Goal: Information Seeking & Learning: Learn about a topic

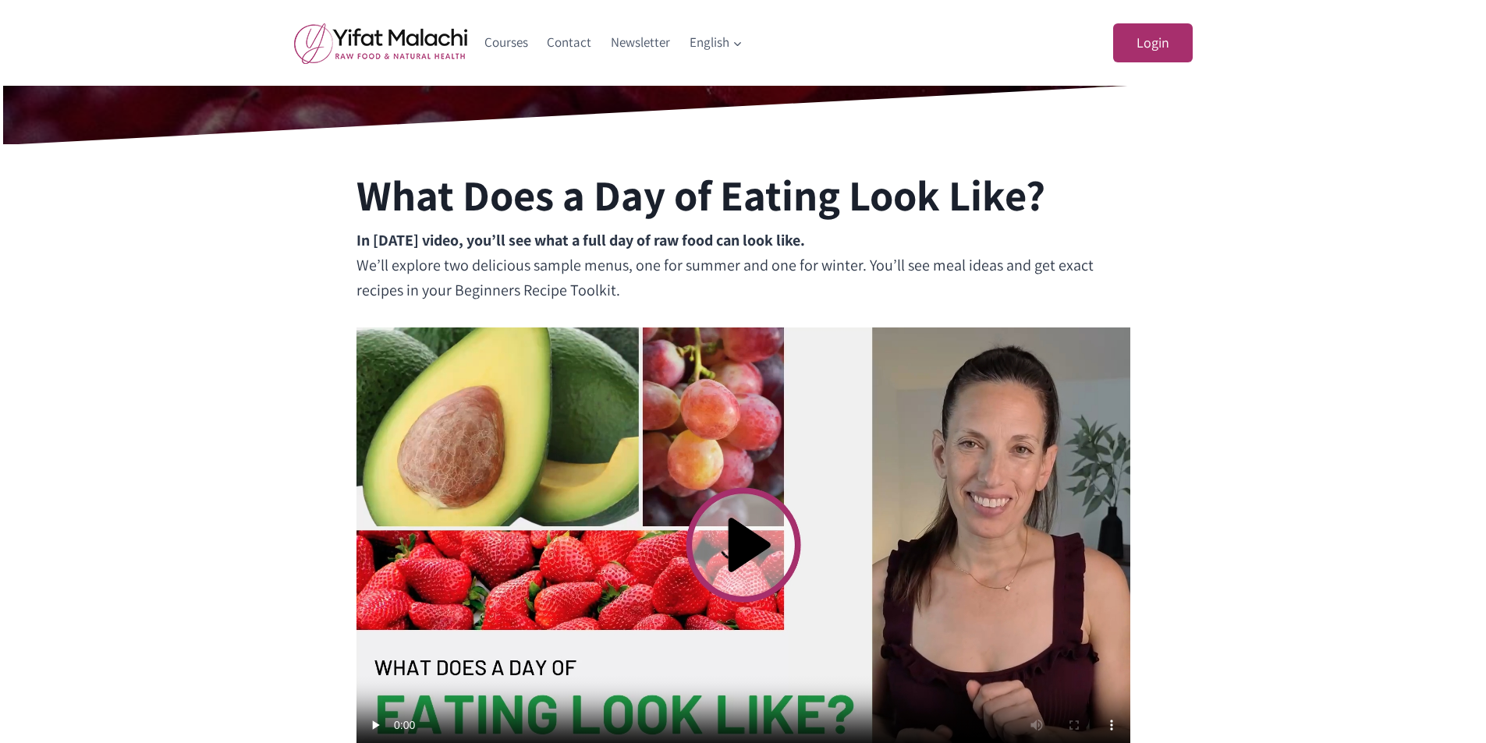
scroll to position [390, 0]
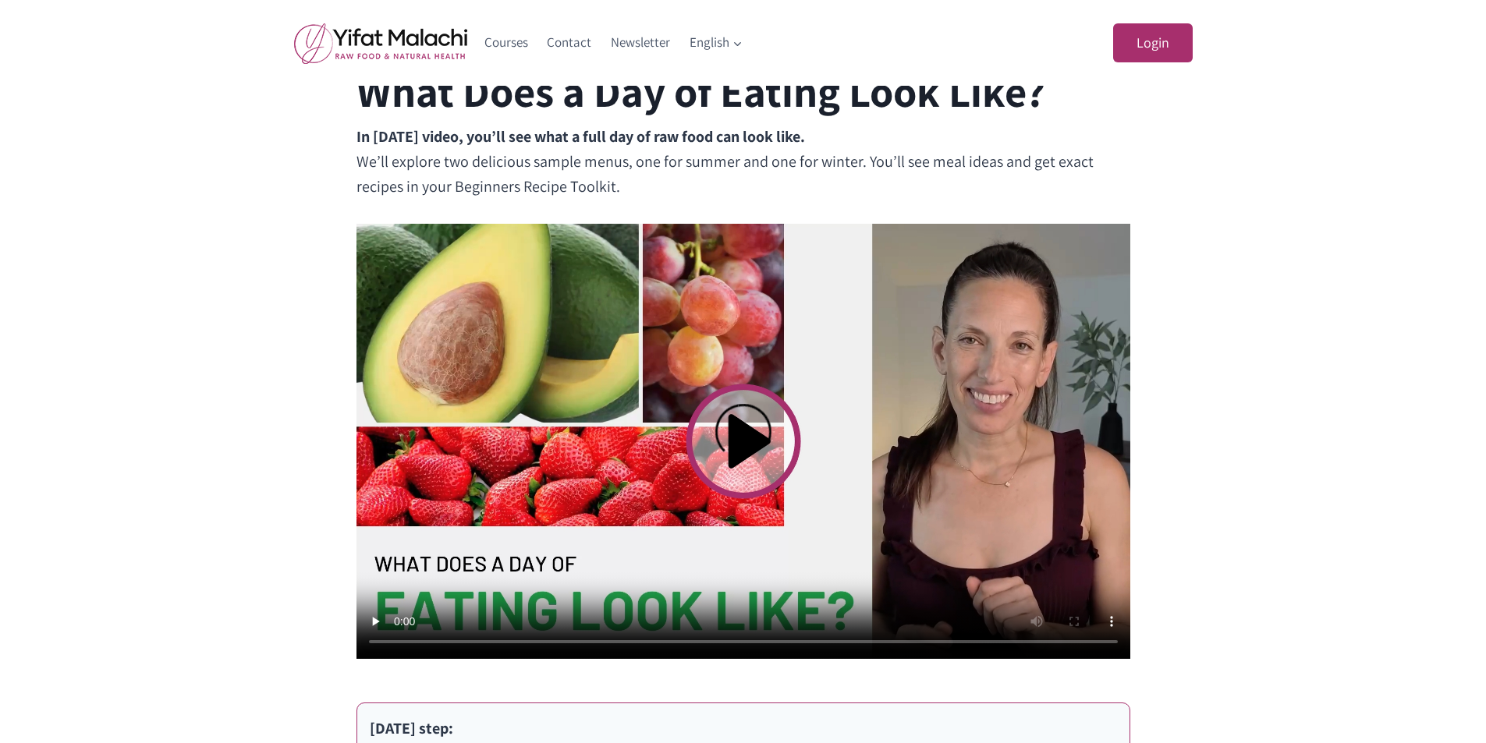
click at [745, 440] on video at bounding box center [743, 441] width 774 height 435
click at [801, 441] on video at bounding box center [743, 441] width 774 height 435
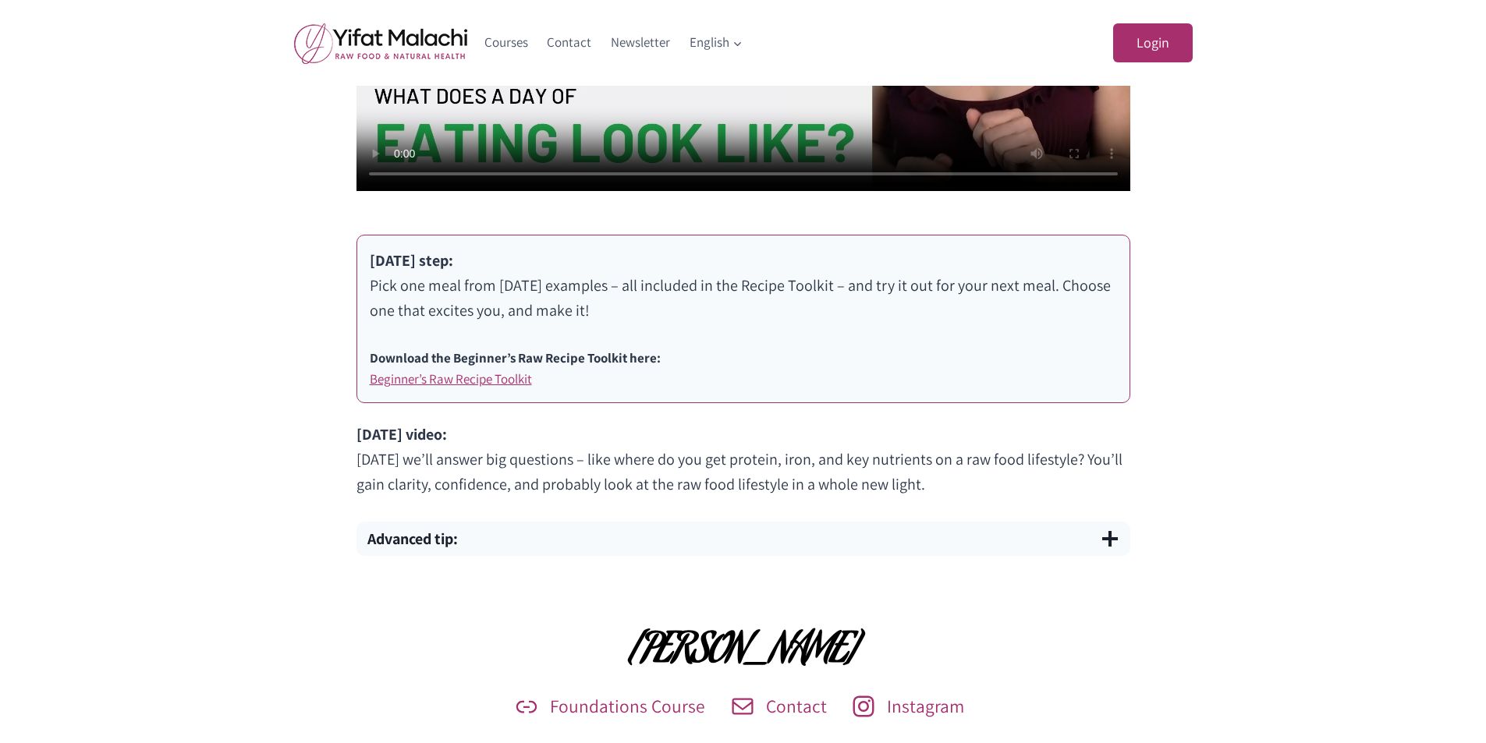
scroll to position [936, 0]
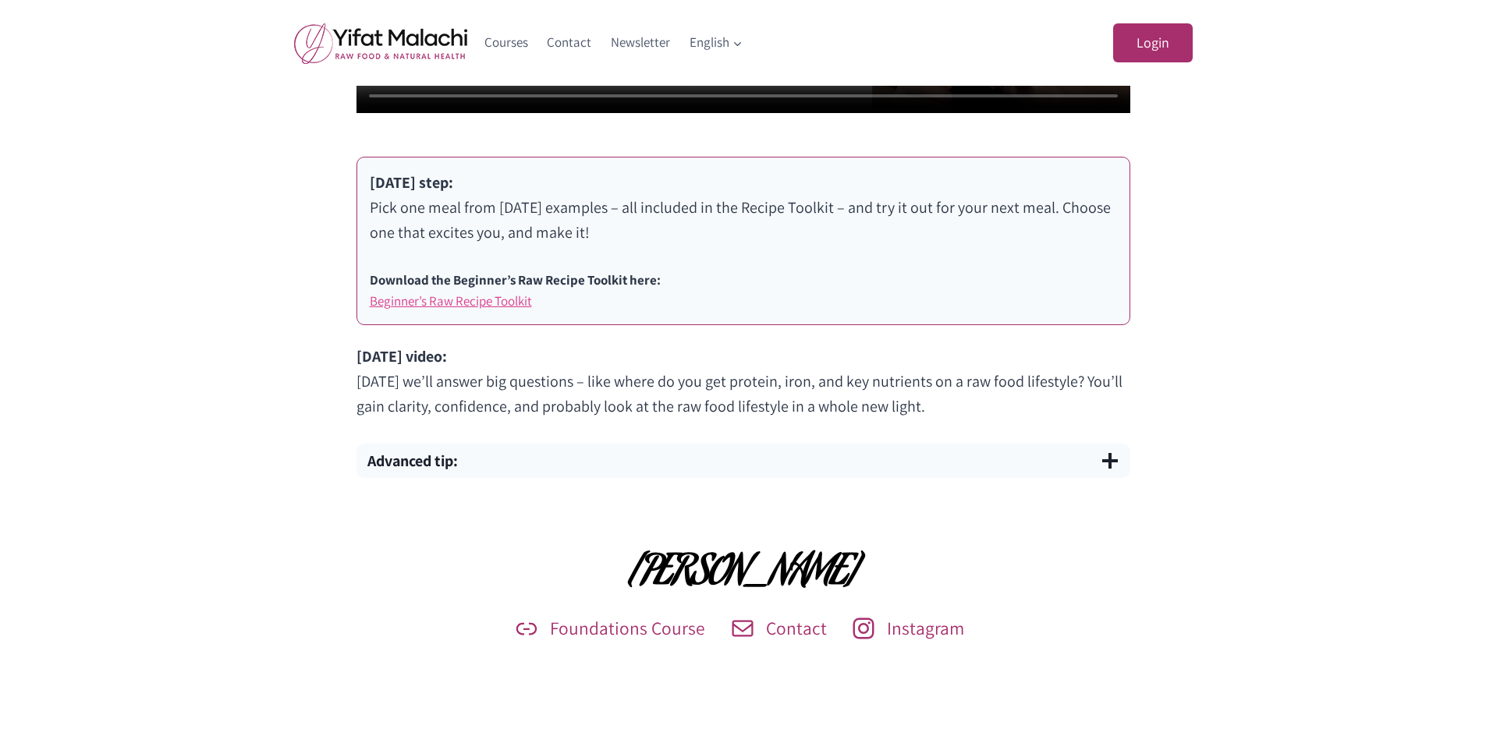
click at [501, 304] on link "Beginner’s Raw Recipe Toolkit" at bounding box center [451, 300] width 162 height 17
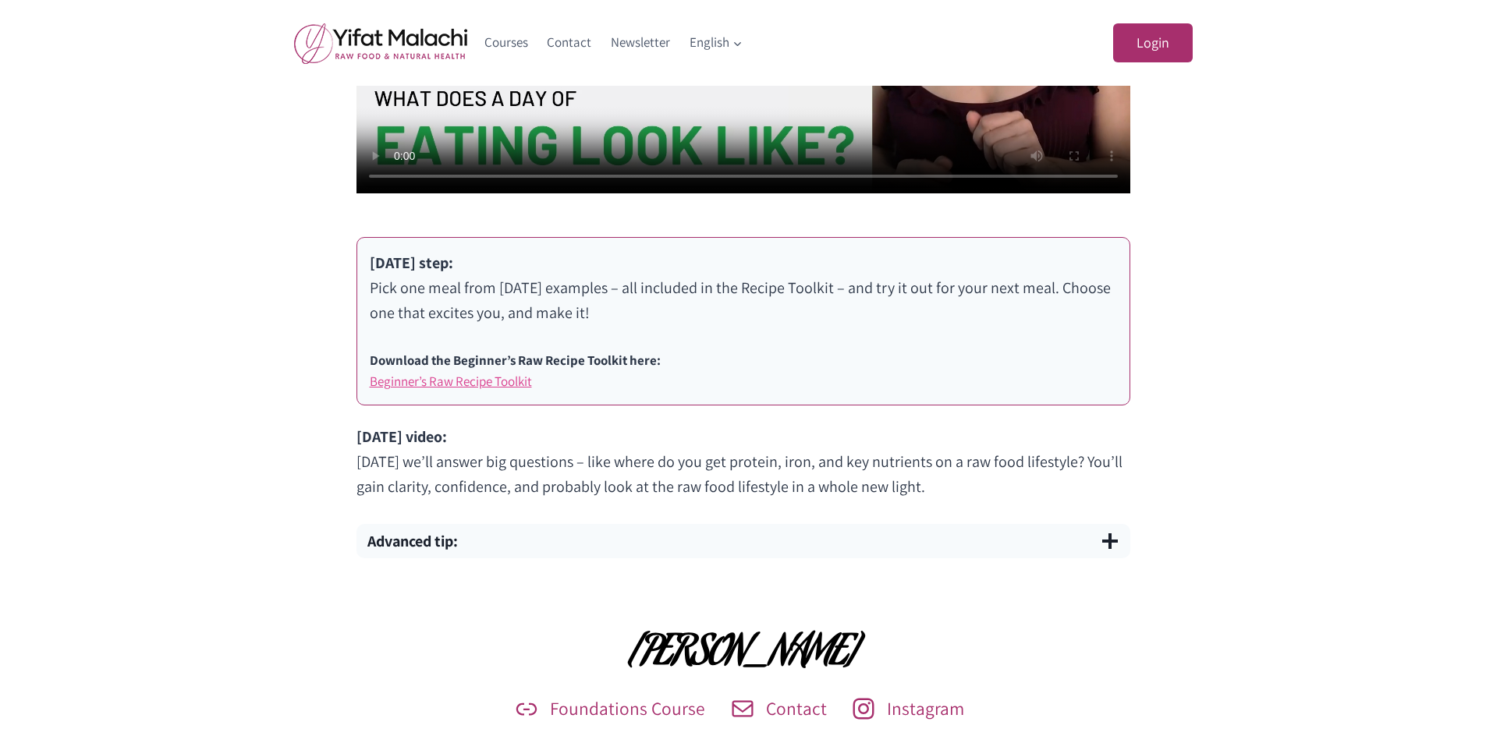
scroll to position [858, 0]
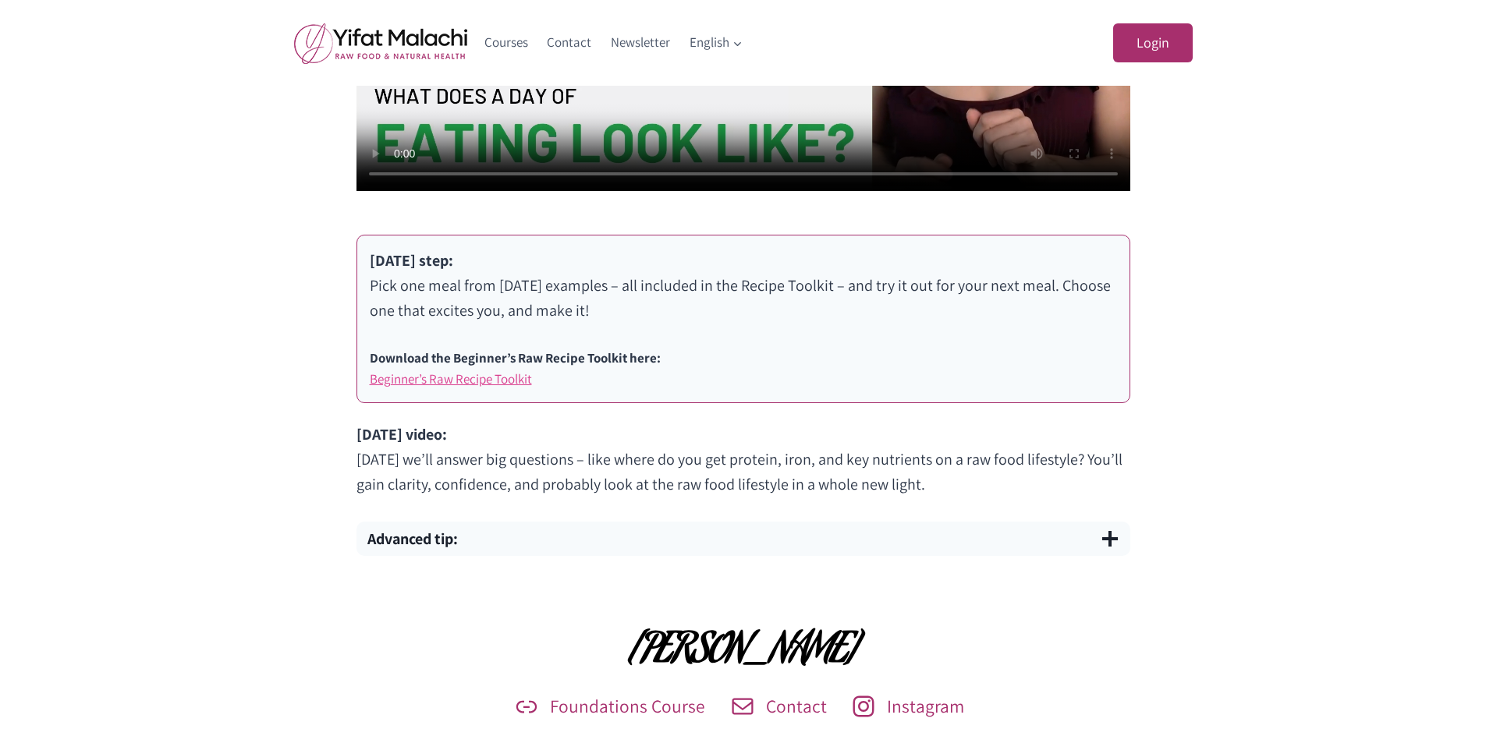
click at [487, 374] on link "Beginner’s Raw Recipe Toolkit" at bounding box center [451, 378] width 162 height 17
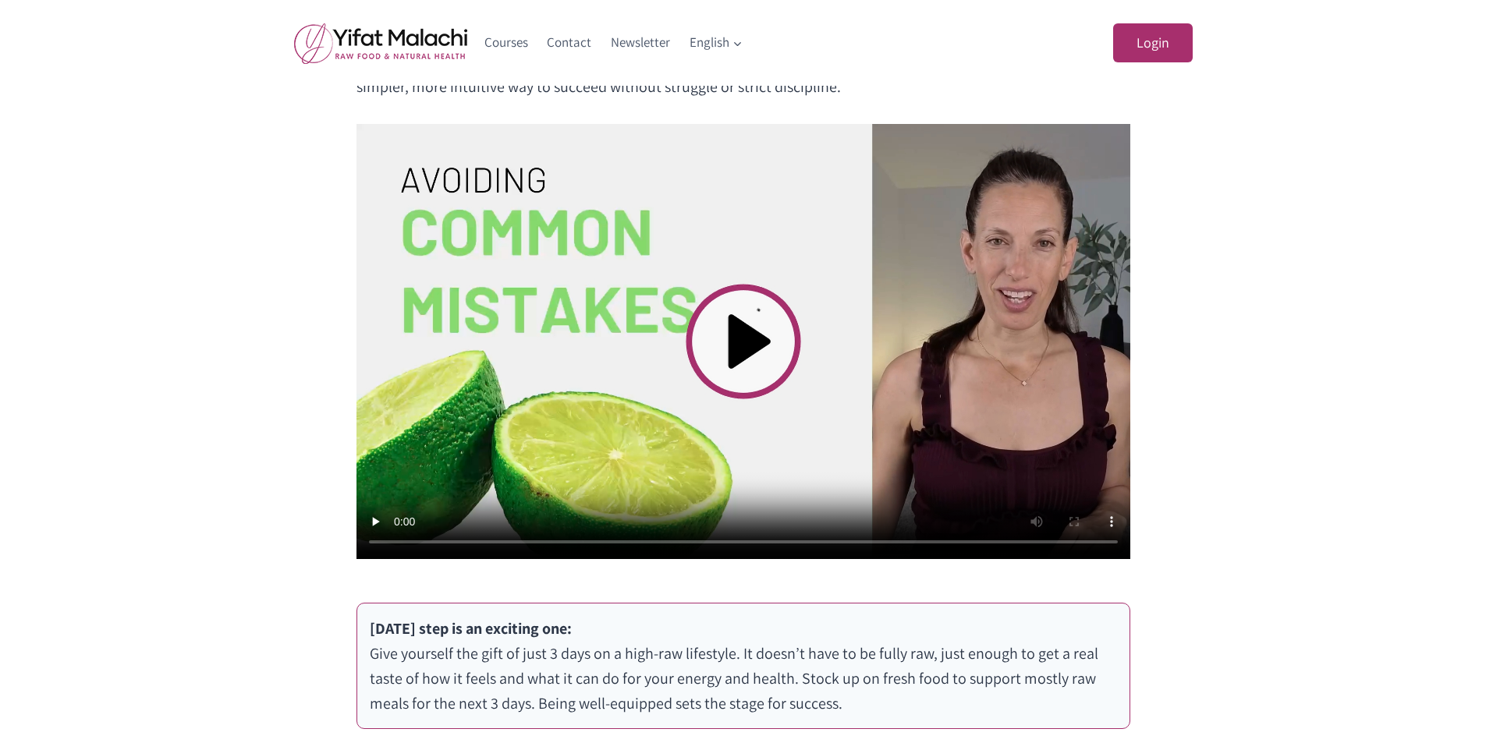
scroll to position [546, 0]
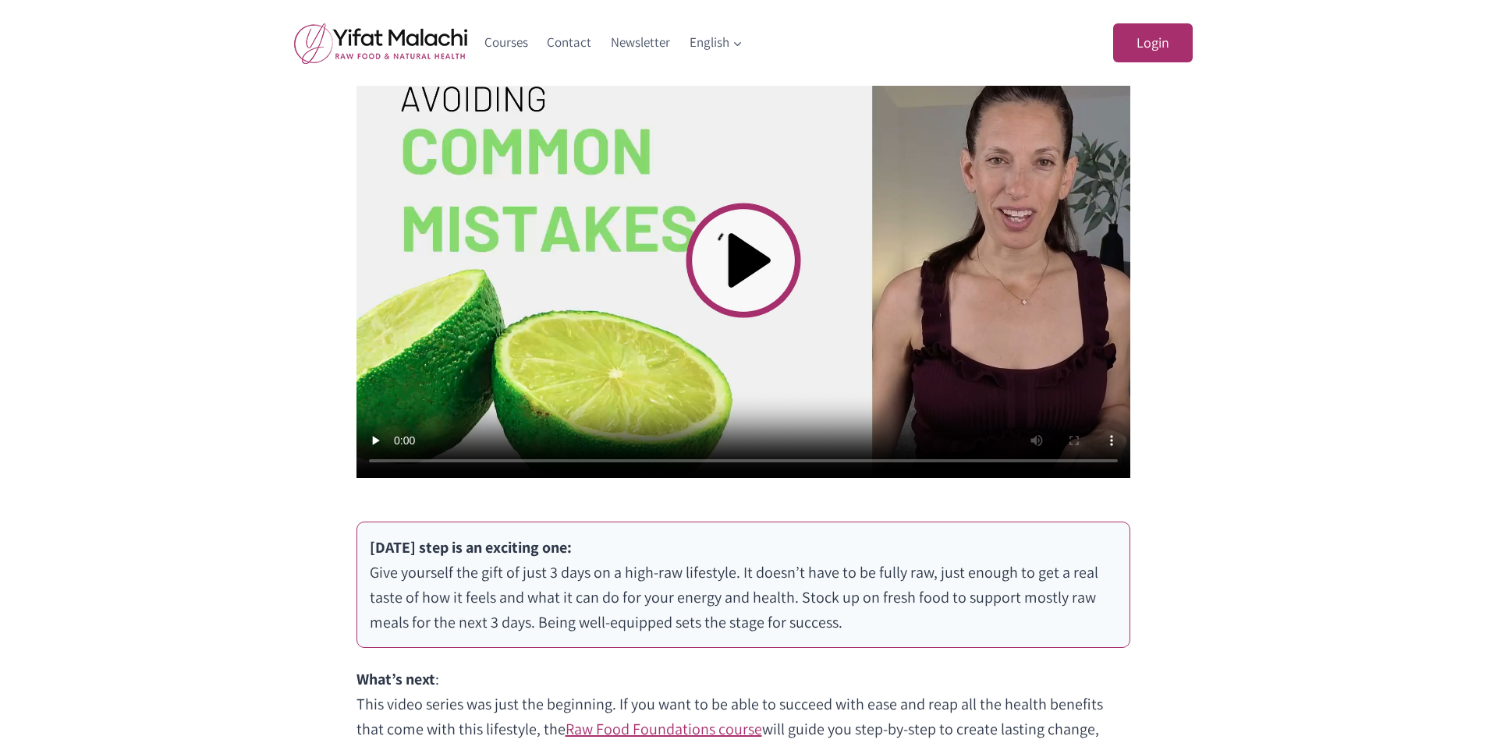
click at [742, 260] on video at bounding box center [743, 260] width 774 height 435
